Goal: Transaction & Acquisition: Purchase product/service

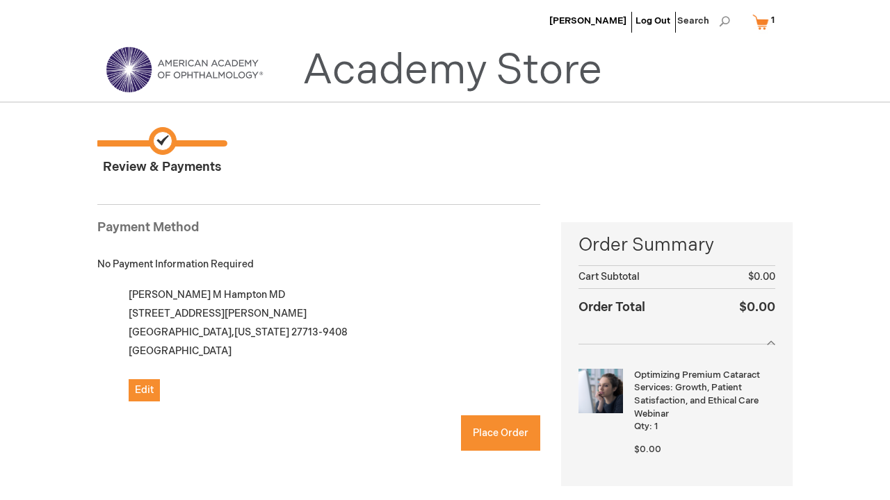
checkbox input "true"
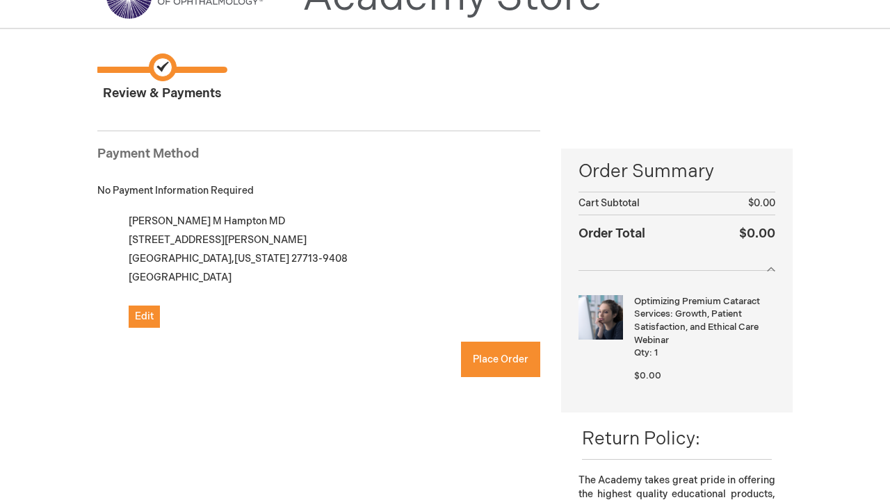
scroll to position [75, 0]
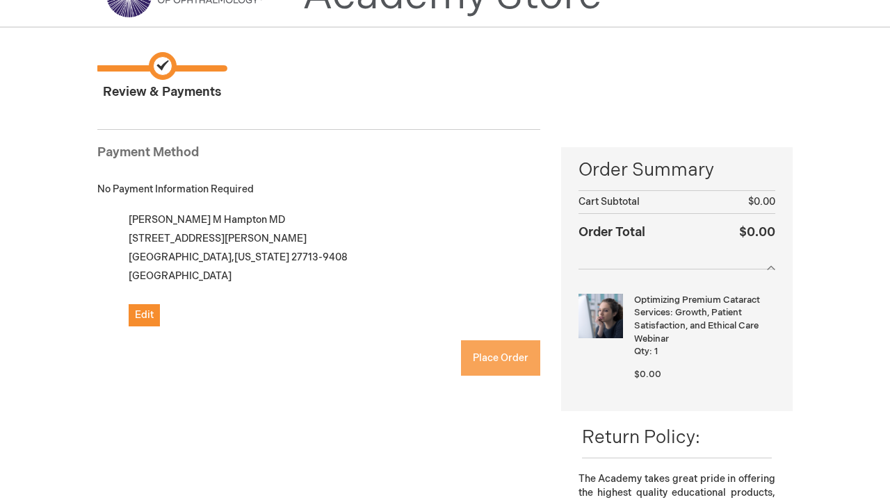
click at [506, 355] on span "Place Order" at bounding box center [501, 358] width 56 height 12
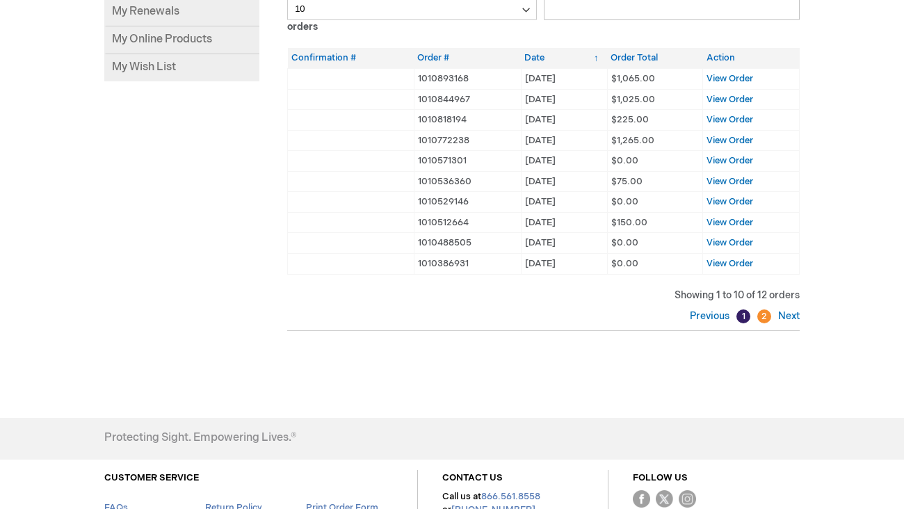
scroll to position [263, 0]
click at [778, 319] on div "Show 10 25 50 100 orders Search: Orders Confirmation # Order # Date Order Total…" at bounding box center [543, 154] width 512 height 349
click at [784, 311] on link "Next" at bounding box center [786, 315] width 25 height 12
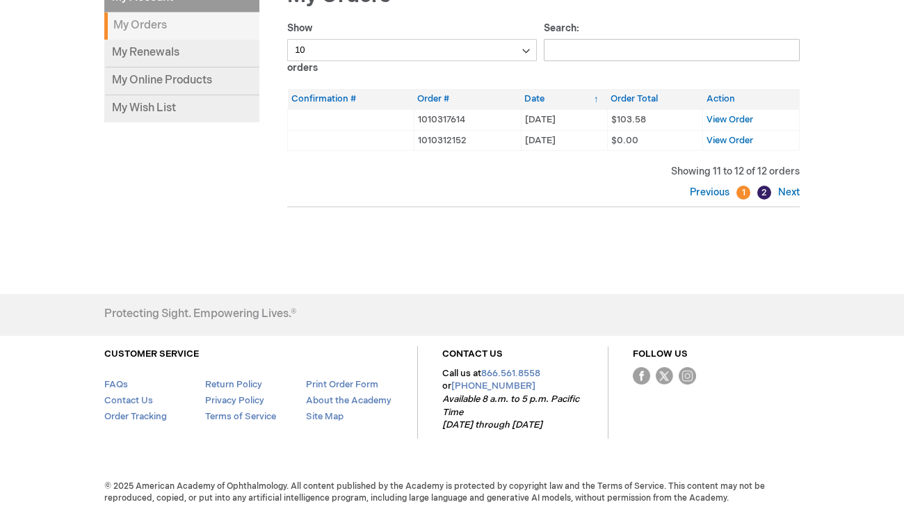
click at [738, 191] on link "1" at bounding box center [743, 193] width 14 height 14
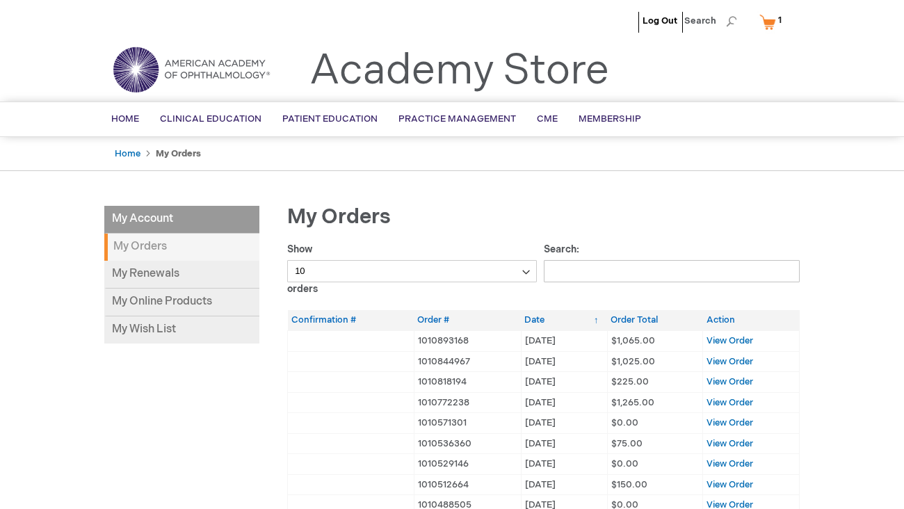
scroll to position [0, 0]
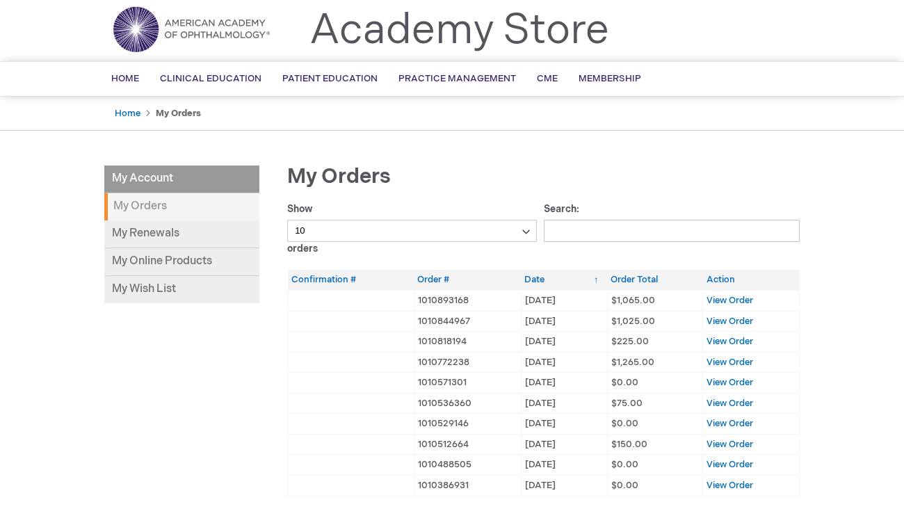
scroll to position [40, 0]
click at [542, 275] on th "Date" at bounding box center [564, 280] width 86 height 20
